Goal: Information Seeking & Learning: Learn about a topic

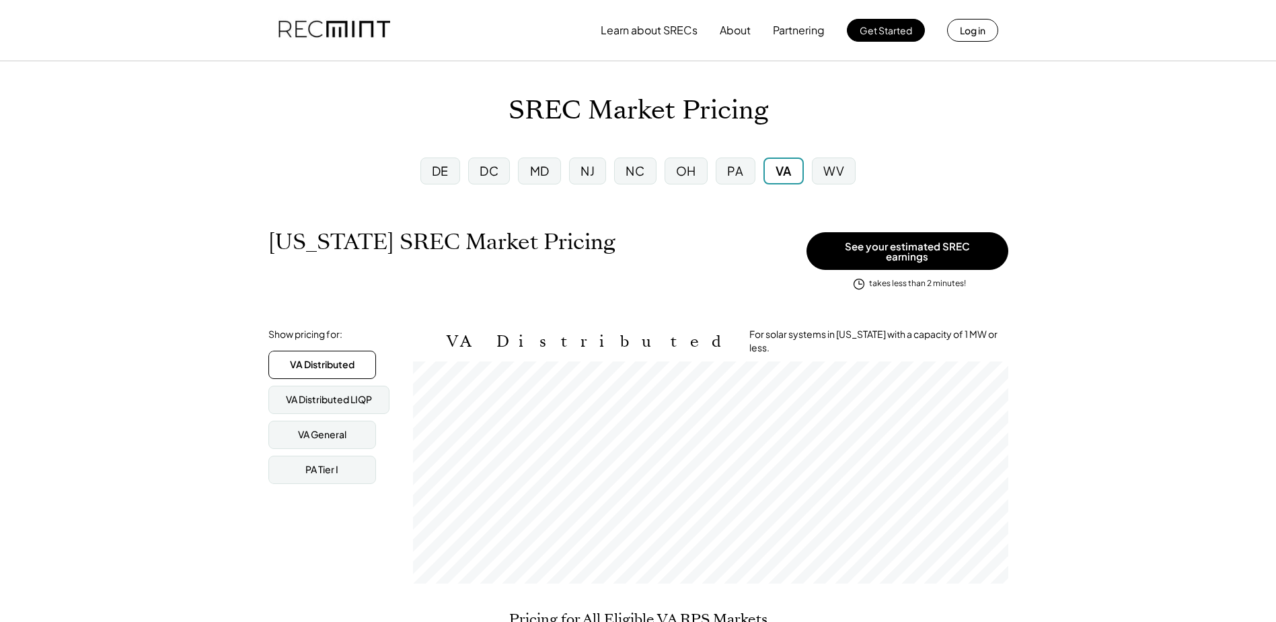
scroll to position [222, 595]
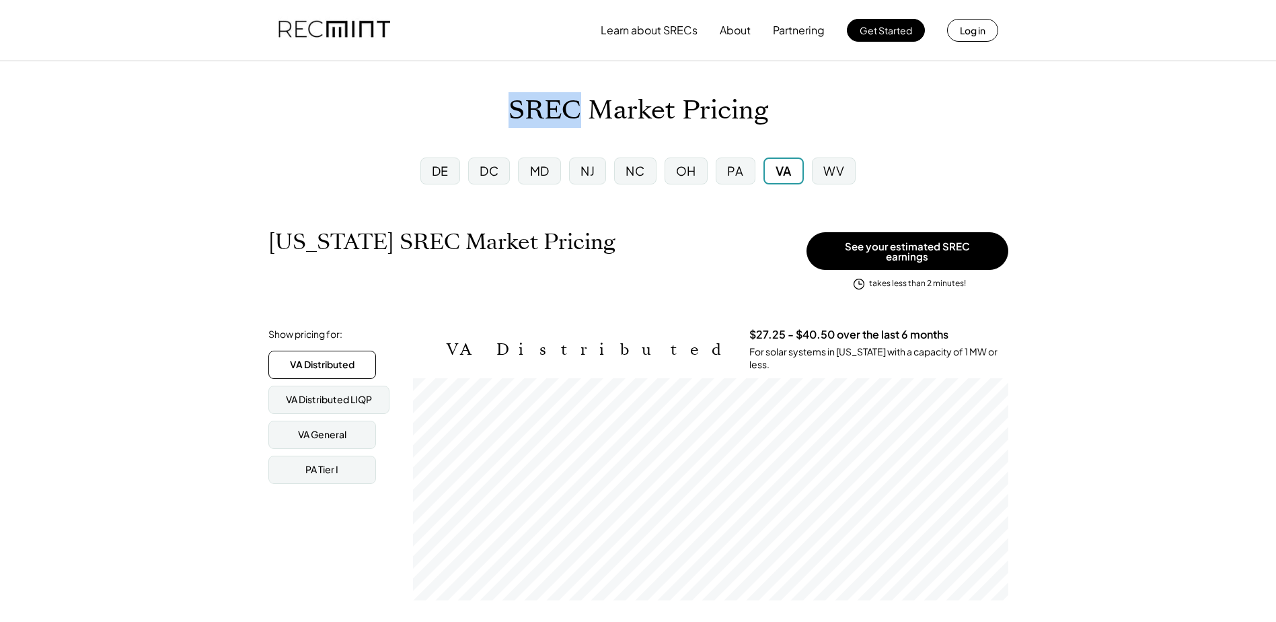
drag, startPoint x: 509, startPoint y: 110, endPoint x: 577, endPoint y: 112, distance: 67.3
click at [577, 112] on h1 "SREC Market Pricing" at bounding box center [639, 111] width 260 height 32
drag, startPoint x: 577, startPoint y: 112, endPoint x: 589, endPoint y: 136, distance: 27.1
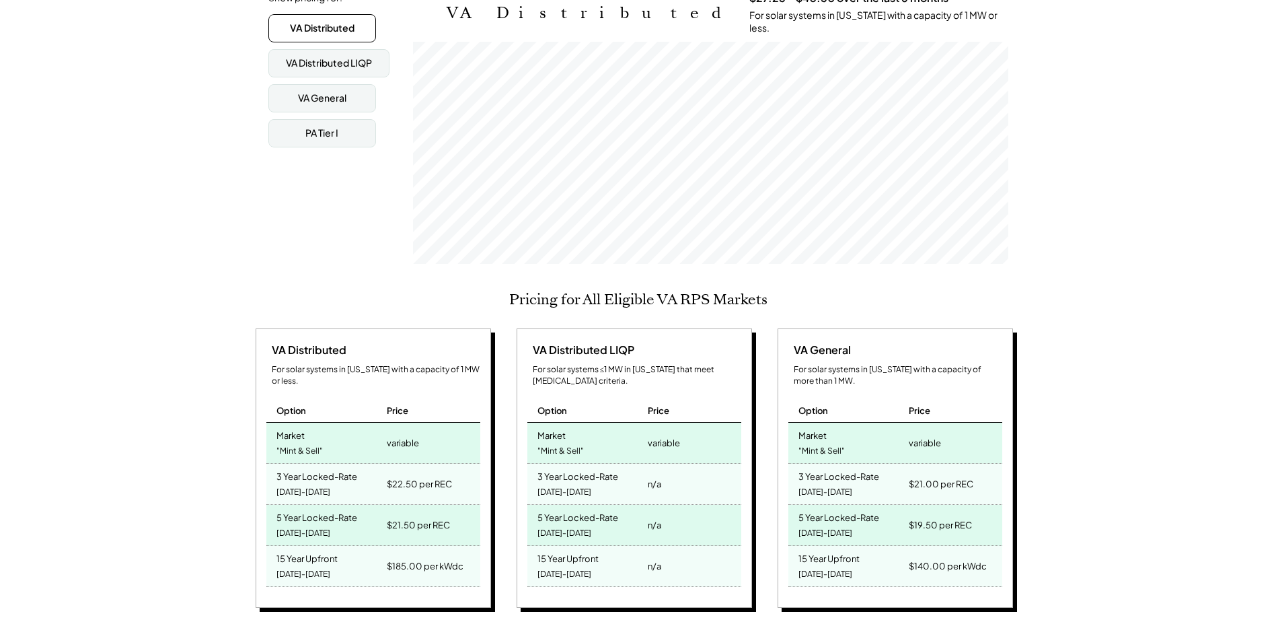
scroll to position [404, 0]
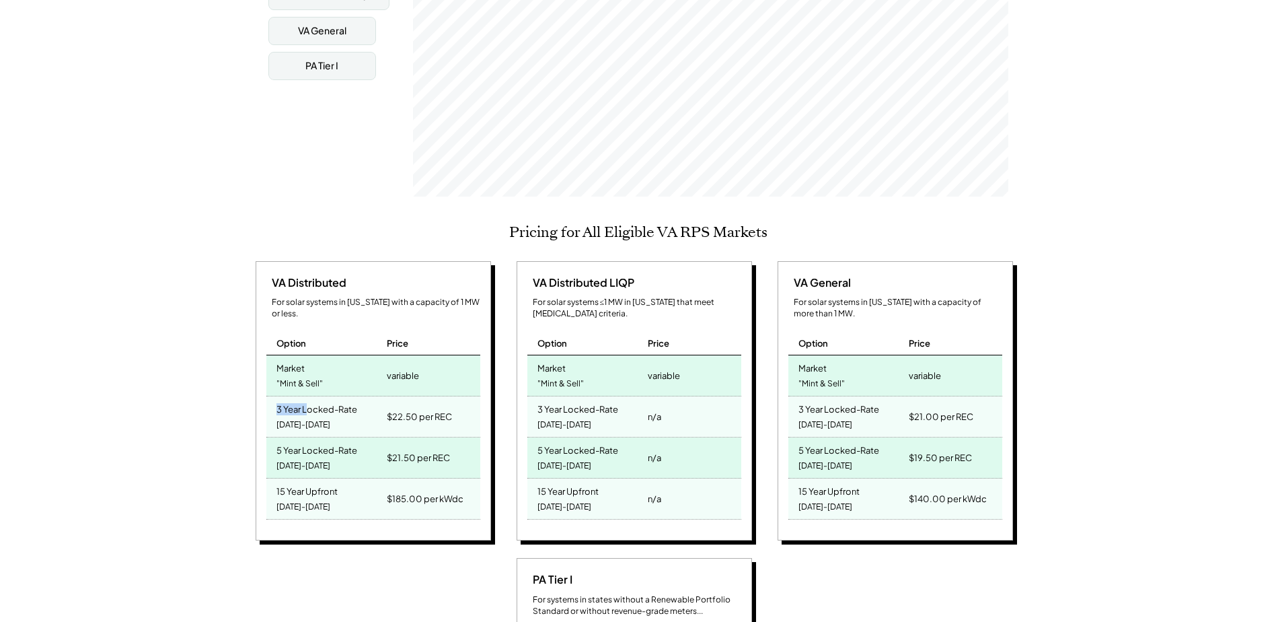
drag, startPoint x: 276, startPoint y: 390, endPoint x: 305, endPoint y: 390, distance: 28.9
click at [305, 400] on div "3 Year Locked-Rate" at bounding box center [316, 407] width 81 height 15
drag, startPoint x: 305, startPoint y: 390, endPoint x: 252, endPoint y: 448, distance: 78.6
click at [256, 443] on div "VA Distributed For solar systems in [US_STATE] with a capacity of 1 MW or less.…" at bounding box center [373, 401] width 235 height 280
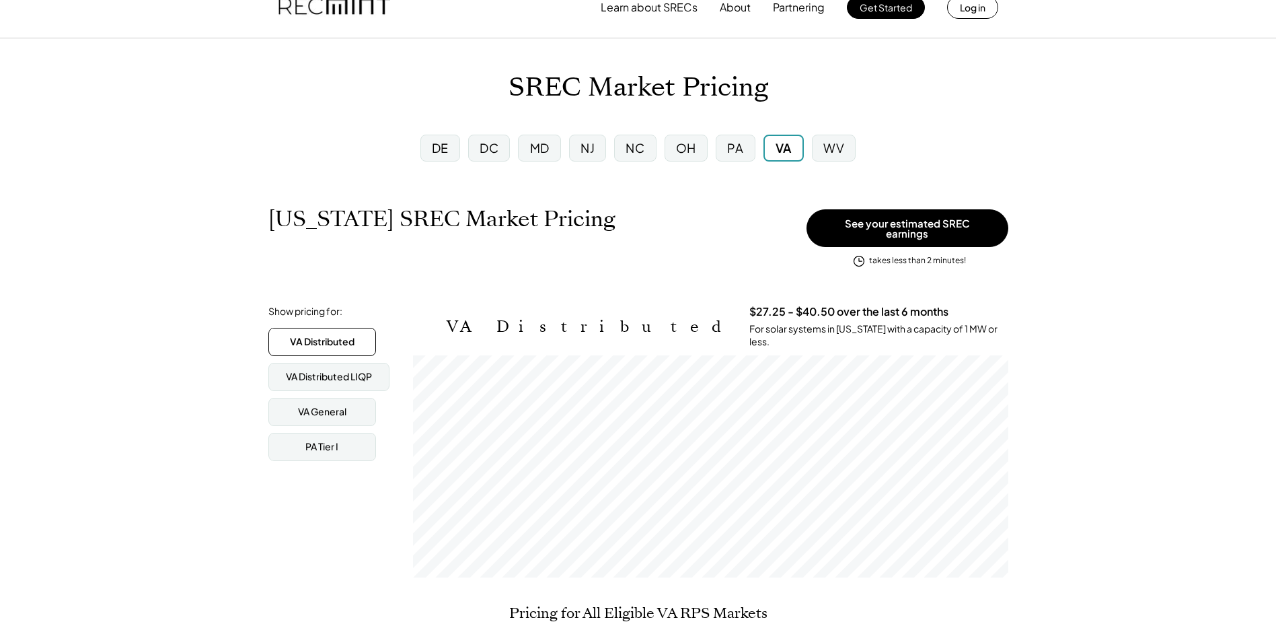
scroll to position [0, 0]
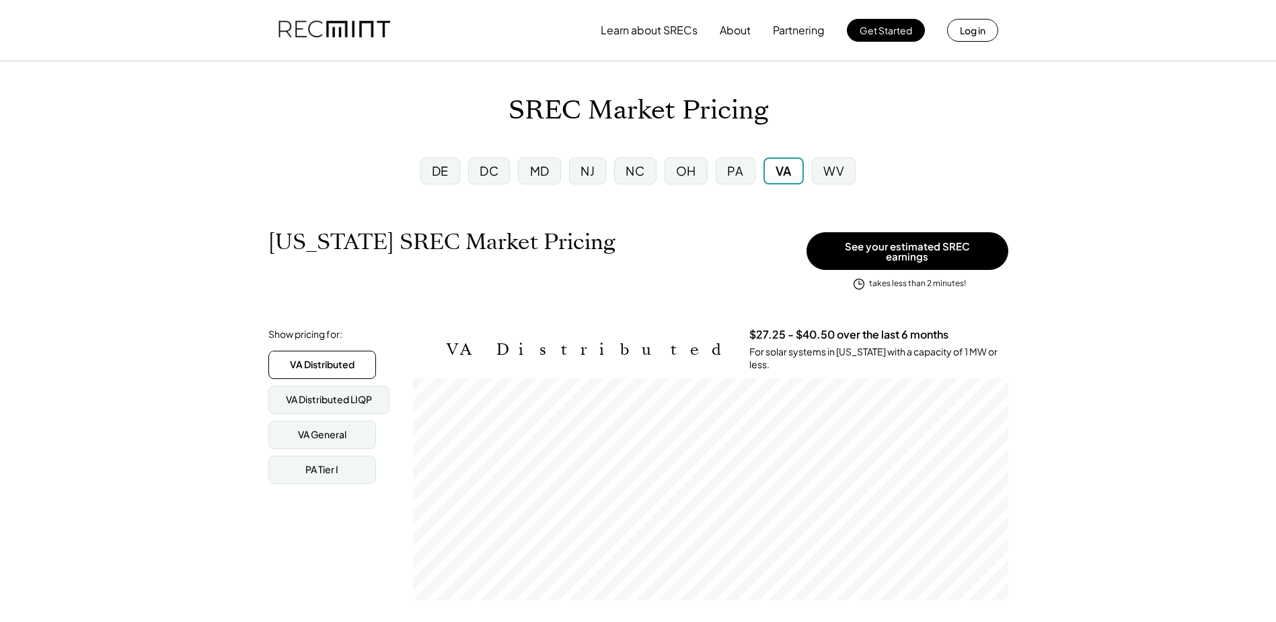
click at [495, 167] on div "DC" at bounding box center [489, 170] width 19 height 17
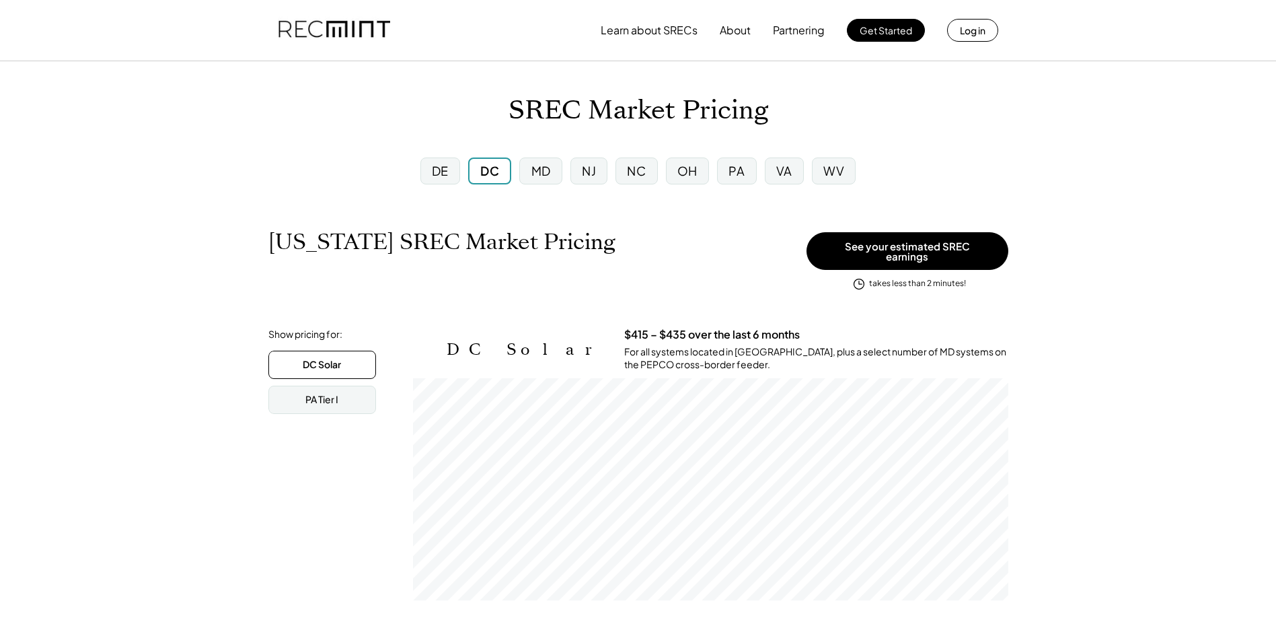
scroll to position [222, 595]
click at [782, 174] on div "VA" at bounding box center [784, 170] width 16 height 17
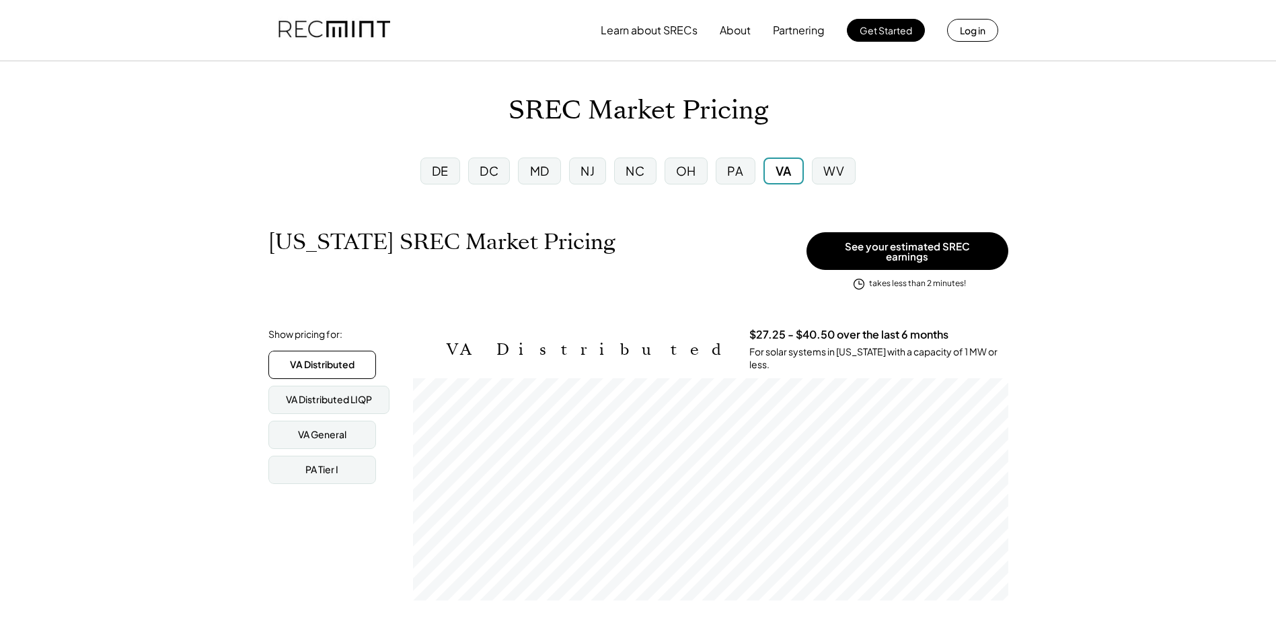
scroll to position [222, 595]
